Goal: Book appointment/travel/reservation

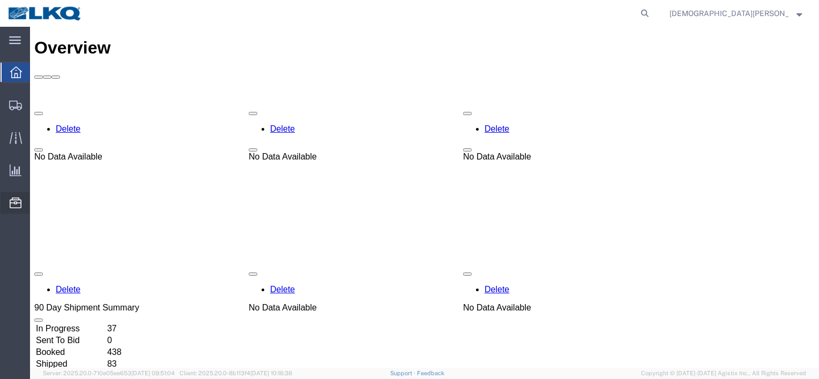
click at [20, 204] on icon at bounding box center [16, 203] width 12 height 11
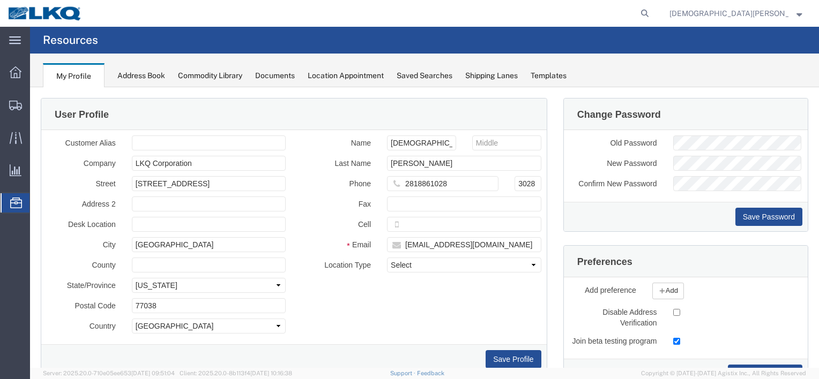
click at [0, 0] on span "Location Appointment" at bounding box center [0, 0] width 0 height 0
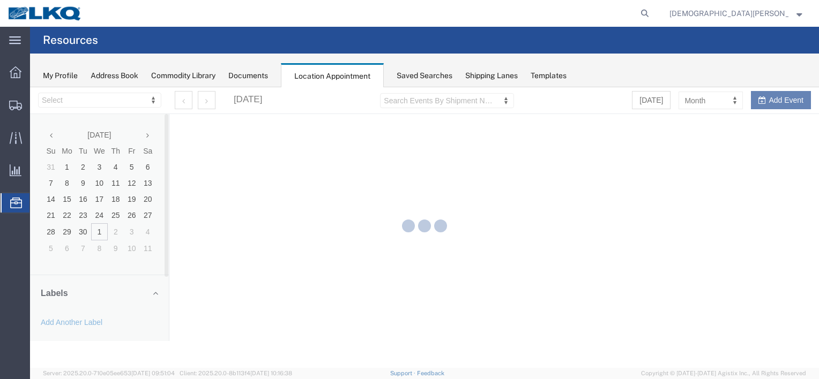
select select "27634"
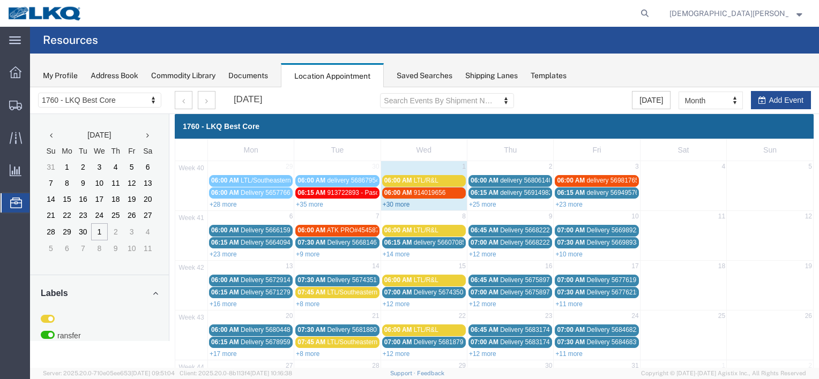
click at [405, 204] on link "+30 more" at bounding box center [396, 205] width 27 height 8
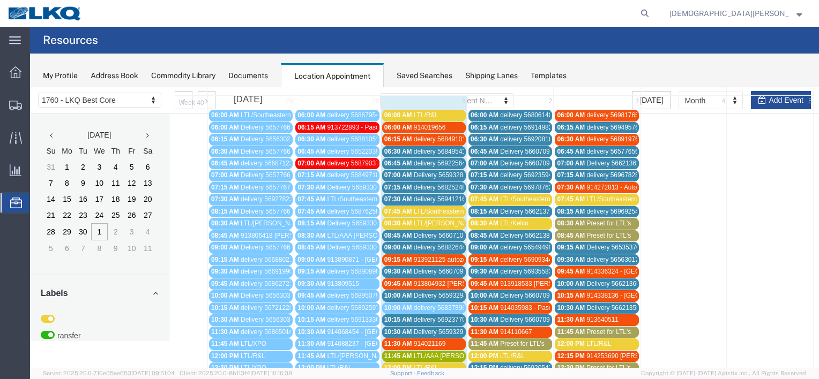
scroll to position [54, 0]
